Goal: Obtain resource: Download file/media

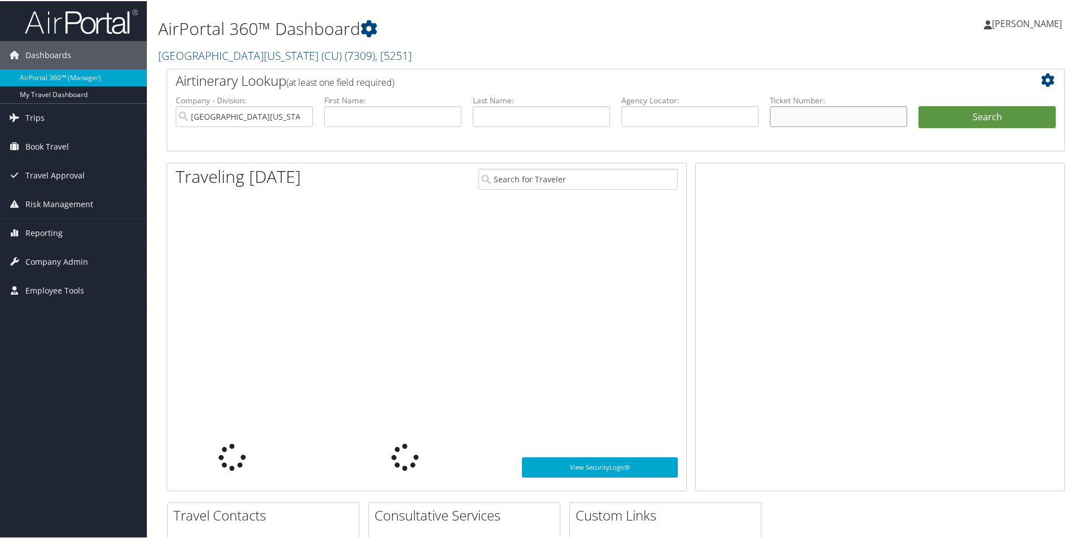
click at [809, 112] on input "text" at bounding box center [838, 115] width 137 height 21
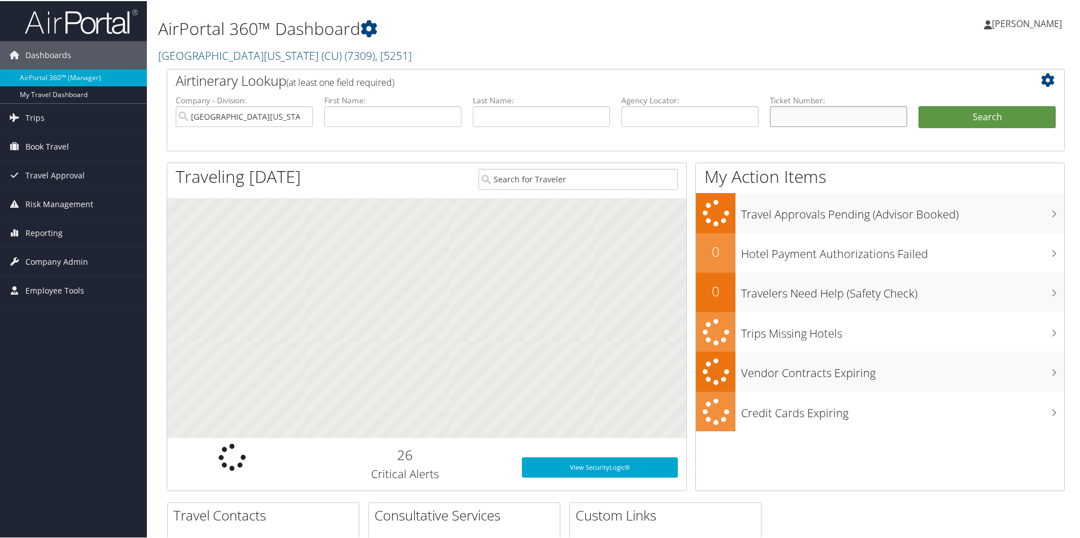
paste input "0167309908386"
type input "0167309908386"
click at [954, 97] on ul "Company - Division: University of Colorado (CU) First Name: Last Name: Agency L…" at bounding box center [616, 122] width 892 height 56
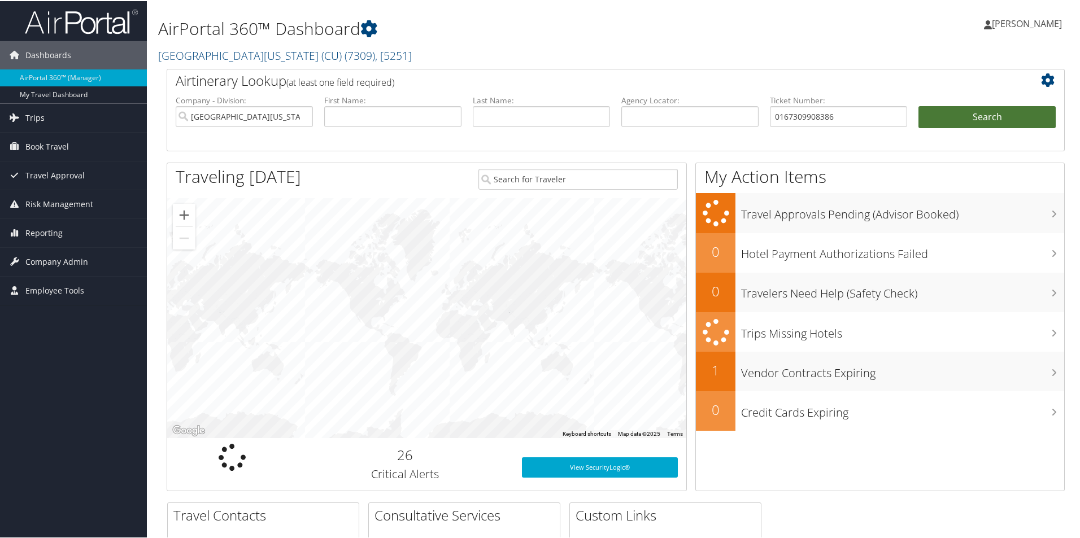
click at [970, 111] on button "Search" at bounding box center [987, 116] width 137 height 23
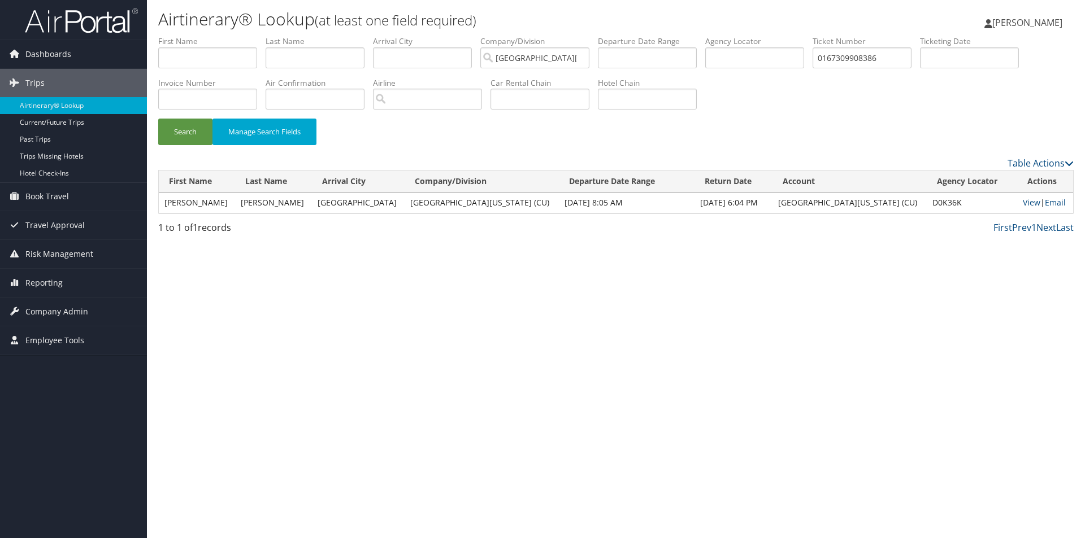
click at [1017, 204] on td "View | Email" at bounding box center [1045, 203] width 56 height 20
click at [1023, 204] on link "View" at bounding box center [1032, 202] width 18 height 11
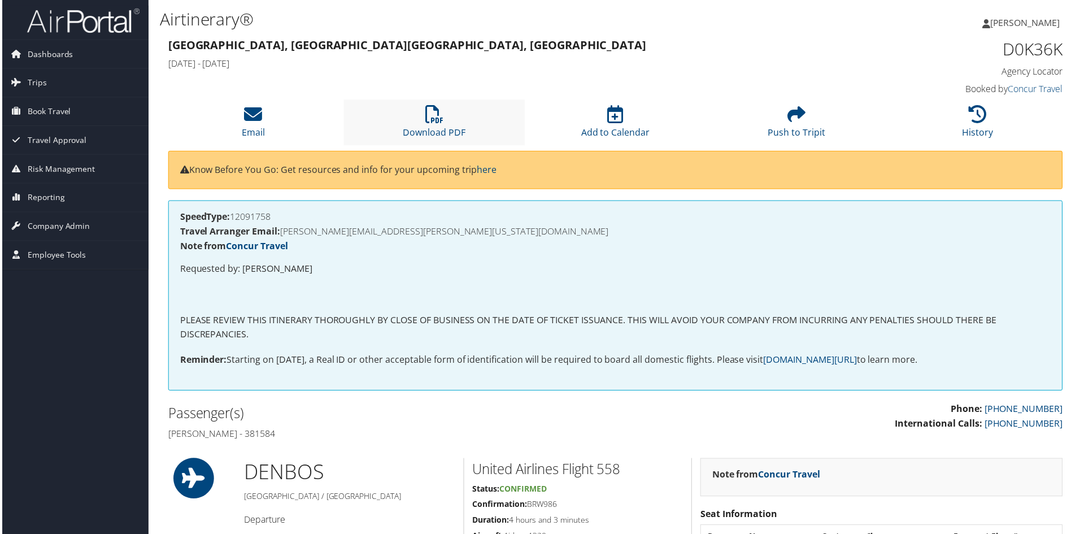
click at [456, 114] on li "Download PDF" at bounding box center [434, 123] width 182 height 46
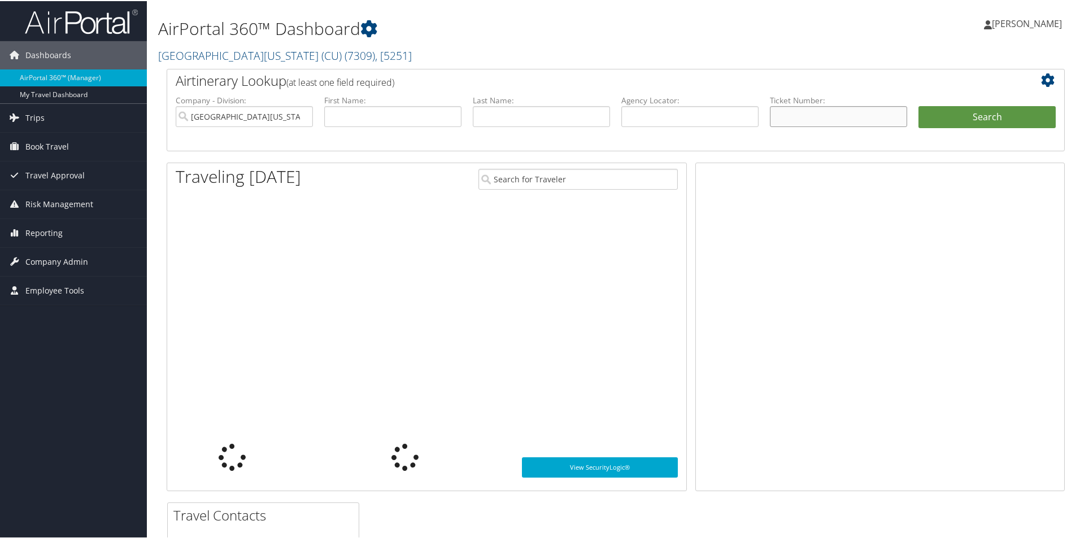
click at [788, 107] on input "text" at bounding box center [838, 115] width 137 height 21
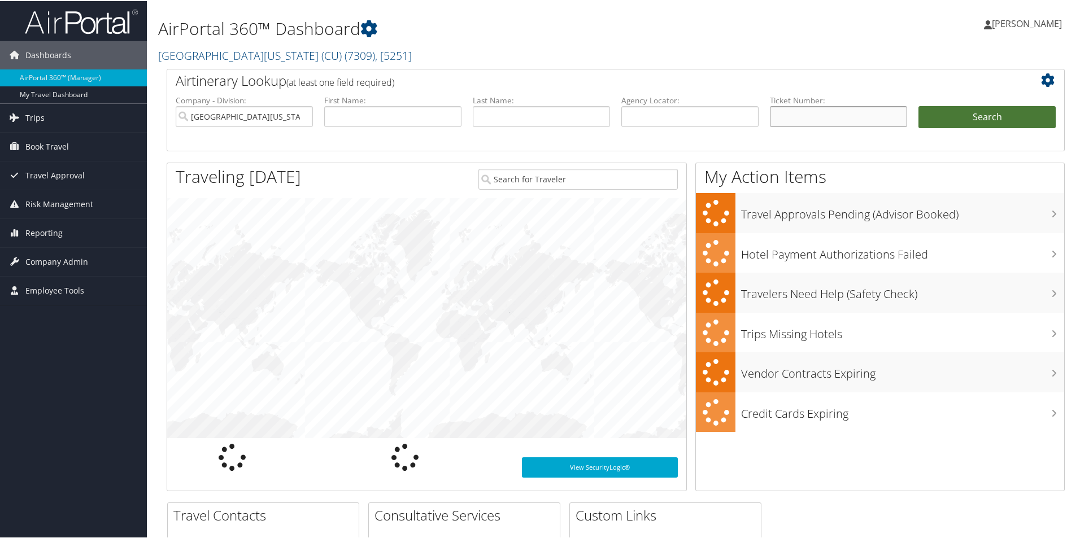
paste input "8900897706196"
type input "8900897706196"
click at [986, 107] on button "Search" at bounding box center [987, 116] width 137 height 23
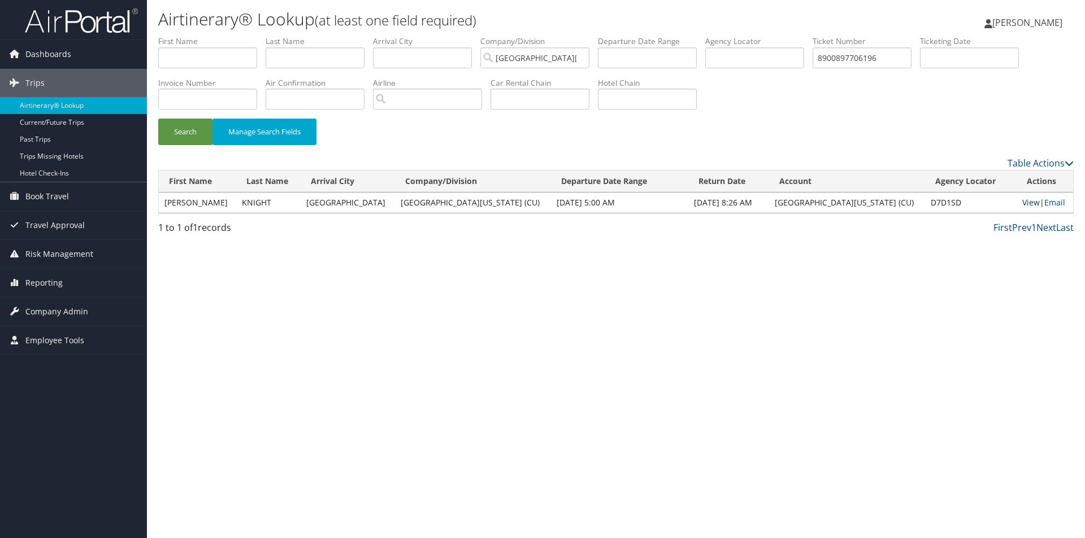
click at [1022, 206] on link "View" at bounding box center [1031, 202] width 18 height 11
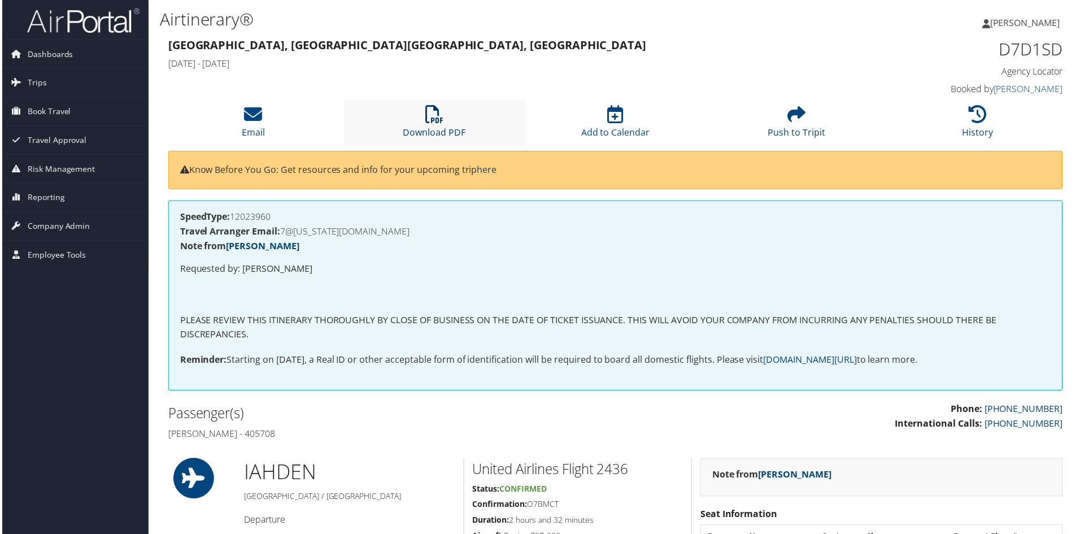
click at [425, 122] on icon at bounding box center [434, 115] width 18 height 18
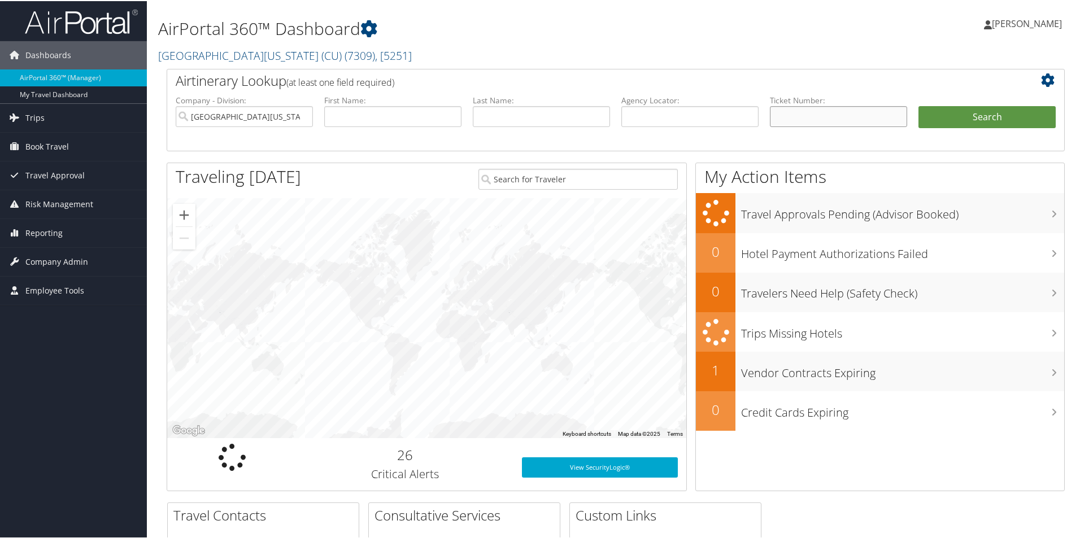
click at [802, 118] on input "text" at bounding box center [838, 115] width 137 height 21
paste input "0167310606892"
type input "0167310606892"
click at [944, 119] on button "Search" at bounding box center [987, 116] width 137 height 23
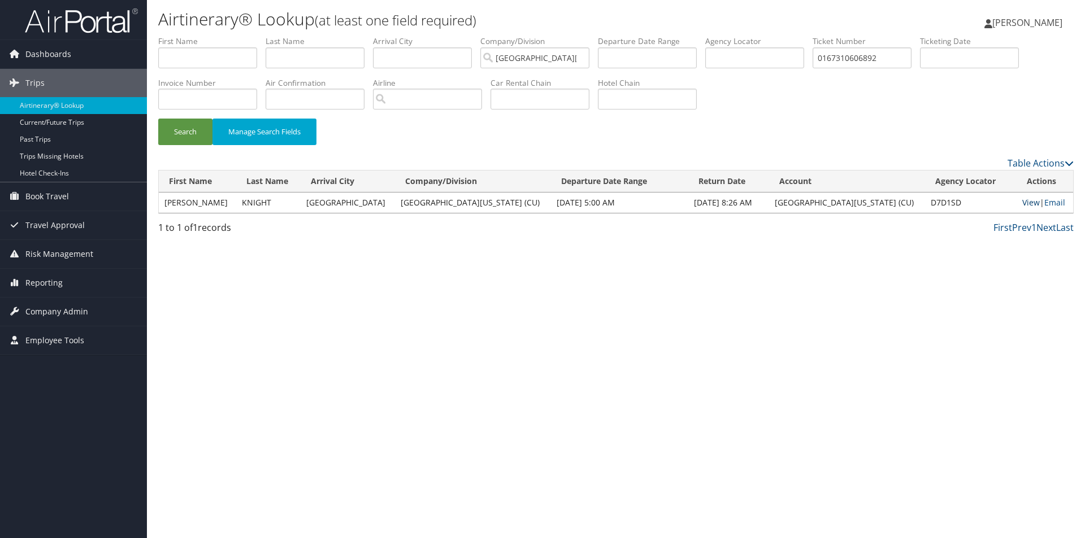
click at [1022, 204] on link "View" at bounding box center [1031, 202] width 18 height 11
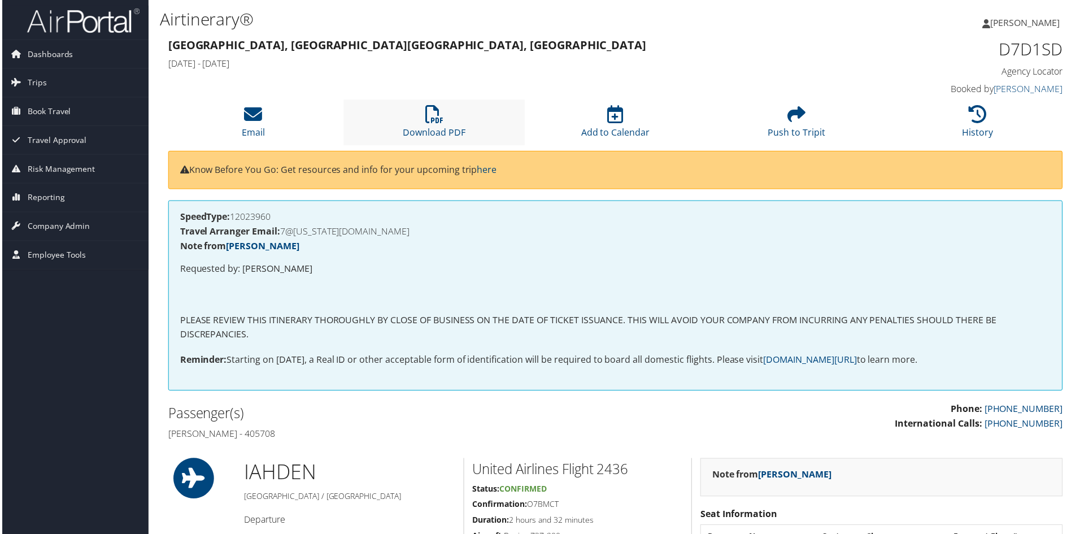
click at [397, 135] on li "Download PDF" at bounding box center [434, 123] width 182 height 46
